Goal: Task Accomplishment & Management: Manage account settings

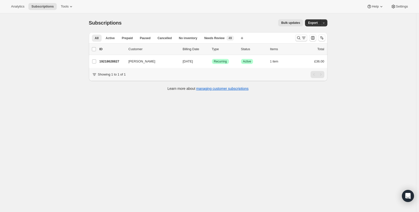
click at [299, 39] on icon "Search and filter results" at bounding box center [298, 37] width 5 height 5
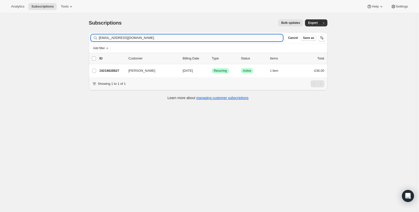
click at [135, 35] on input "[EMAIL_ADDRESS][DOMAIN_NAME]" at bounding box center [191, 37] width 184 height 7
type input "[EMAIL_ADDRESS][DOMAIN_NAME]"
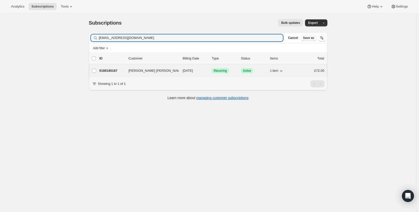
click at [103, 71] on p "9188180187" at bounding box center [111, 70] width 25 height 5
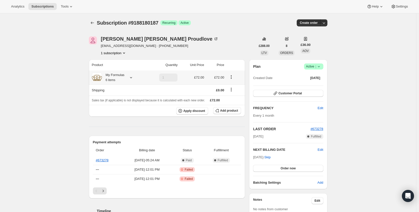
click at [232, 78] on icon "Product actions" at bounding box center [231, 77] width 5 height 5
click at [235, 101] on button "Edit box" at bounding box center [232, 104] width 34 height 8
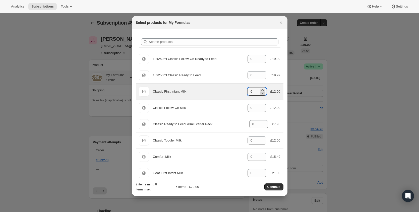
click at [260, 93] on icon ":r52:" at bounding box center [262, 93] width 5 height 5
type input "4"
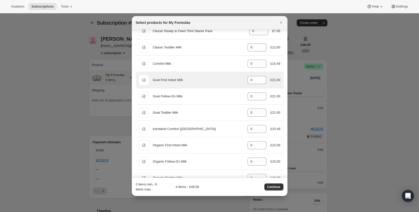
scroll to position [93, 0]
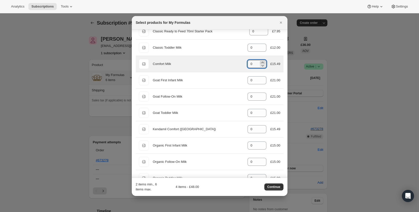
click at [260, 62] on icon ":r52:" at bounding box center [262, 62] width 5 height 5
type input "2"
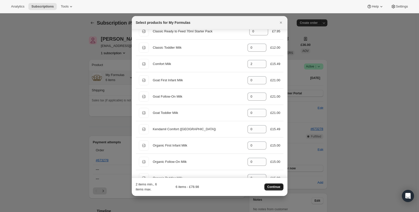
click at [276, 186] on span "Continue" at bounding box center [273, 187] width 13 height 4
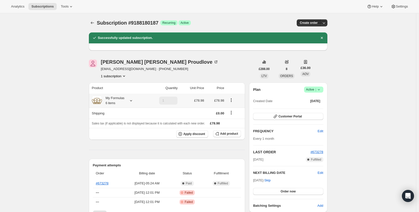
click at [133, 100] on icon at bounding box center [131, 100] width 5 height 5
click at [117, 114] on td "Classic First Infant Milk" at bounding box center [108, 118] width 34 height 9
copy td "Classic First Infant Milk"
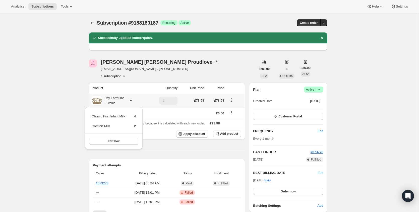
click at [111, 126] on td "Comfort Milk" at bounding box center [108, 128] width 34 height 9
copy td "Comfort Milk"
click at [301, 116] on span "Customer Portal" at bounding box center [289, 116] width 23 height 4
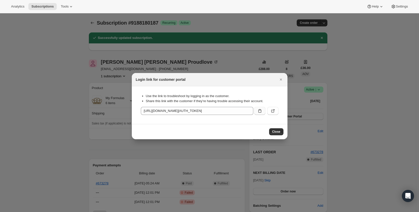
click at [259, 112] on icon ":r7p:" at bounding box center [259, 110] width 5 height 5
click at [281, 81] on icon "Close" at bounding box center [280, 79] width 5 height 5
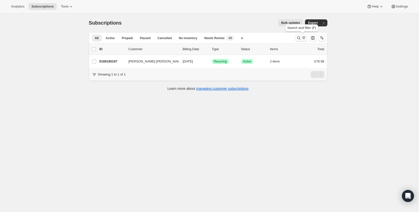
click at [299, 40] on icon "Search and filter results" at bounding box center [298, 37] width 5 height 5
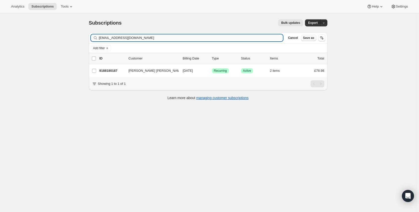
click at [169, 41] on input "[EMAIL_ADDRESS][DOMAIN_NAME]" at bounding box center [191, 37] width 184 height 7
type input "[EMAIL_ADDRESS][DOMAIN_NAME]"
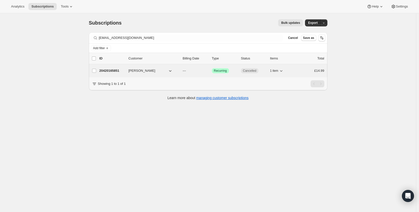
click at [122, 69] on p "20420165851" at bounding box center [111, 70] width 25 height 5
